Goal: Find specific page/section: Find specific page/section

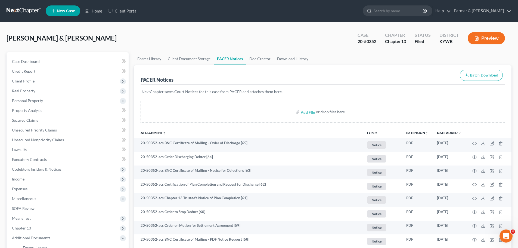
click at [22, 9] on link at bounding box center [24, 11] width 35 height 10
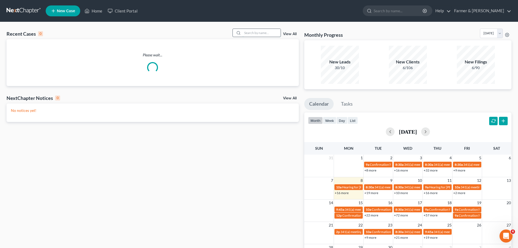
click at [260, 31] on input "search" at bounding box center [262, 33] width 38 height 8
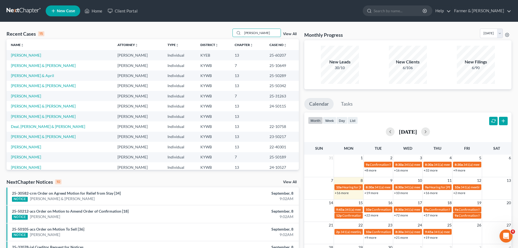
drag, startPoint x: 256, startPoint y: 33, endPoint x: 223, endPoint y: 30, distance: 33.6
click at [223, 30] on div "Recent Cases 15 [PERSON_NAME] View All" at bounding box center [153, 34] width 293 height 11
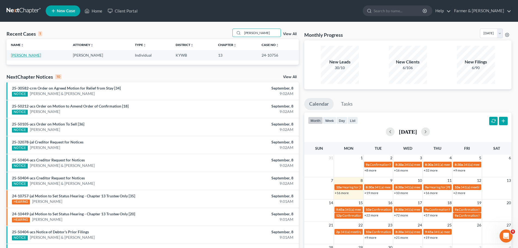
type input "[PERSON_NAME]"
click at [25, 55] on link "[PERSON_NAME]" at bounding box center [26, 55] width 30 height 5
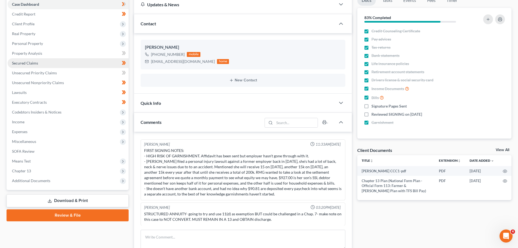
scroll to position [82, 0]
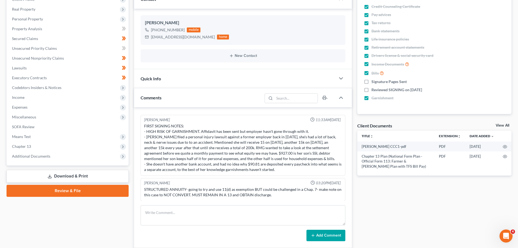
drag, startPoint x: 37, startPoint y: 156, endPoint x: 41, endPoint y: 167, distance: 12.1
click at [38, 156] on span "Additional Documents" at bounding box center [31, 156] width 38 height 5
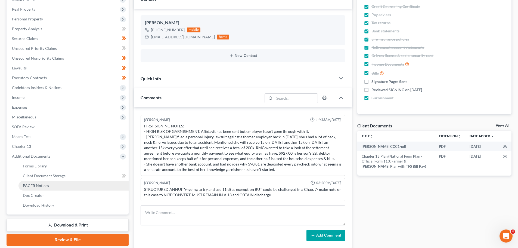
click at [40, 185] on span "PACER Notices" at bounding box center [36, 185] width 26 height 5
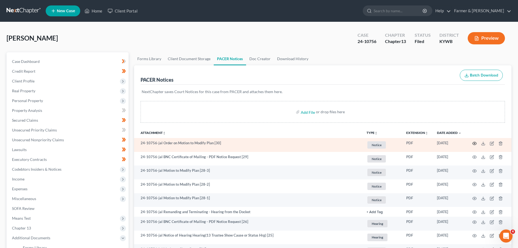
click at [476, 143] on icon "button" at bounding box center [475, 143] width 4 height 4
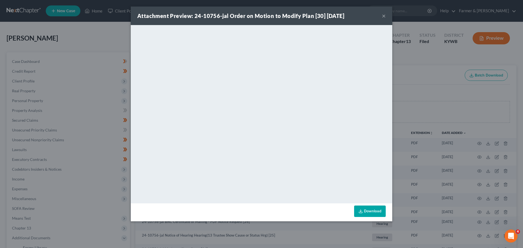
click at [383, 16] on button "×" at bounding box center [384, 16] width 4 height 7
